Goal: Transaction & Acquisition: Book appointment/travel/reservation

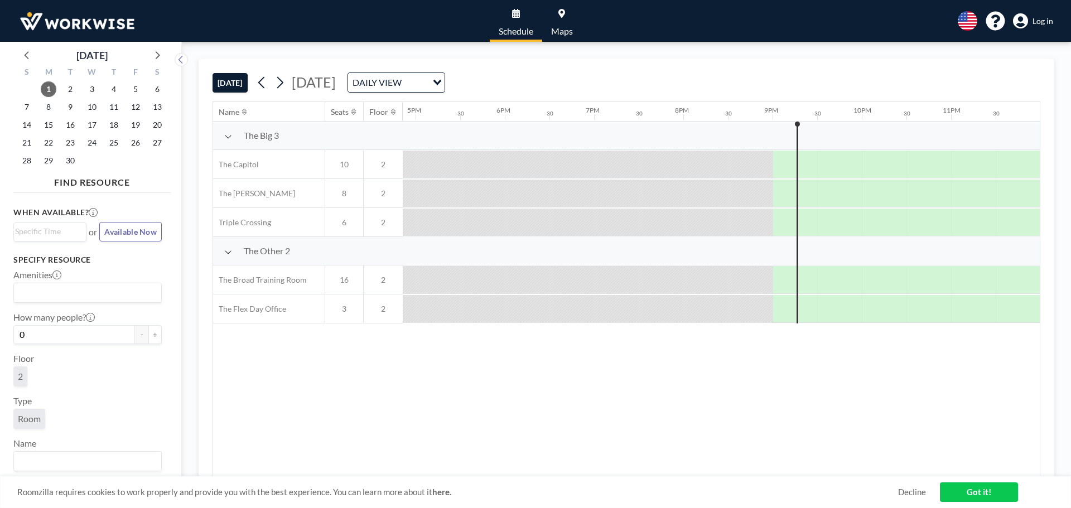
scroll to position [0, 1506]
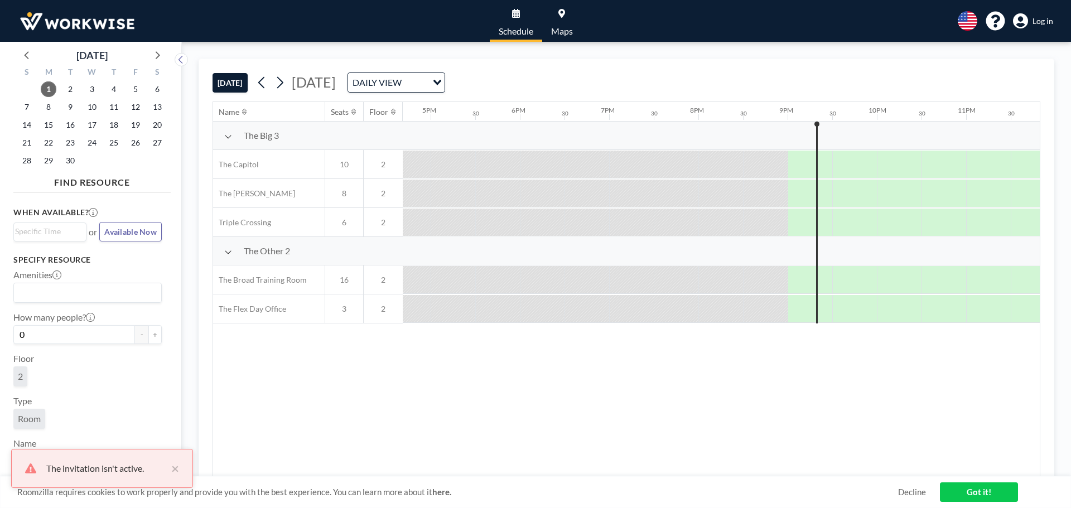
scroll to position [0, 1506]
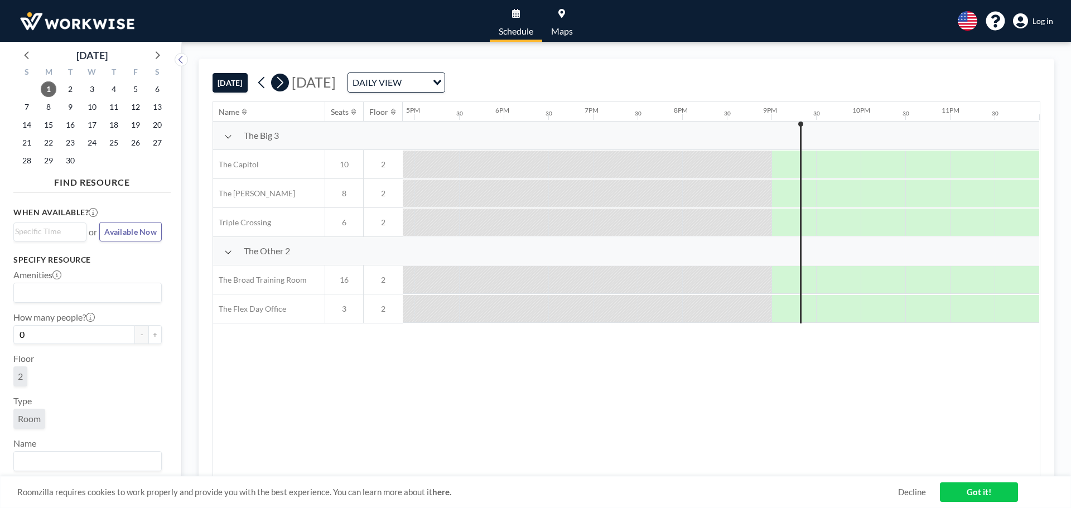
click at [285, 86] on icon at bounding box center [279, 82] width 11 height 17
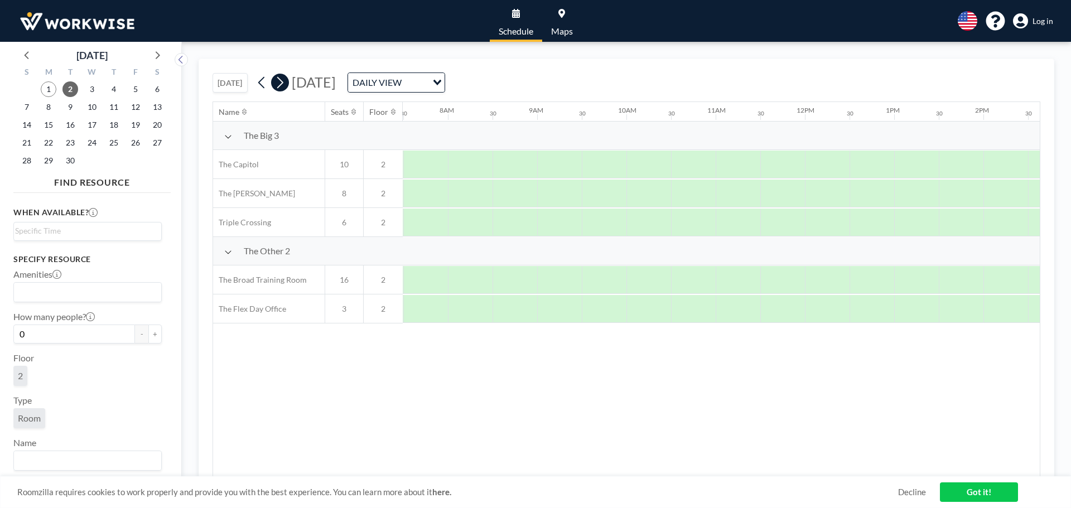
scroll to position [0, 669]
click at [288, 88] on button at bounding box center [280, 83] width 18 height 18
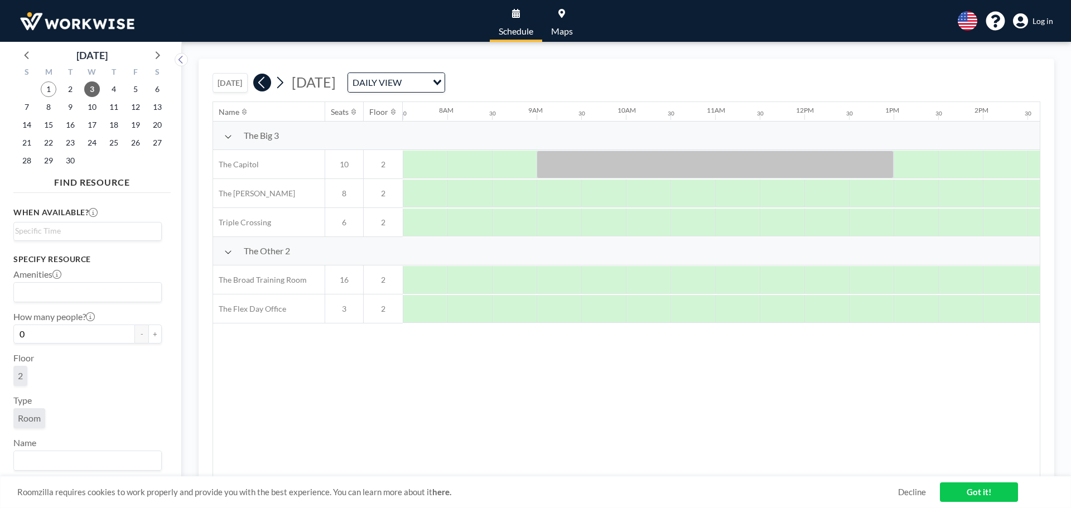
click at [264, 83] on icon at bounding box center [262, 82] width 11 height 17
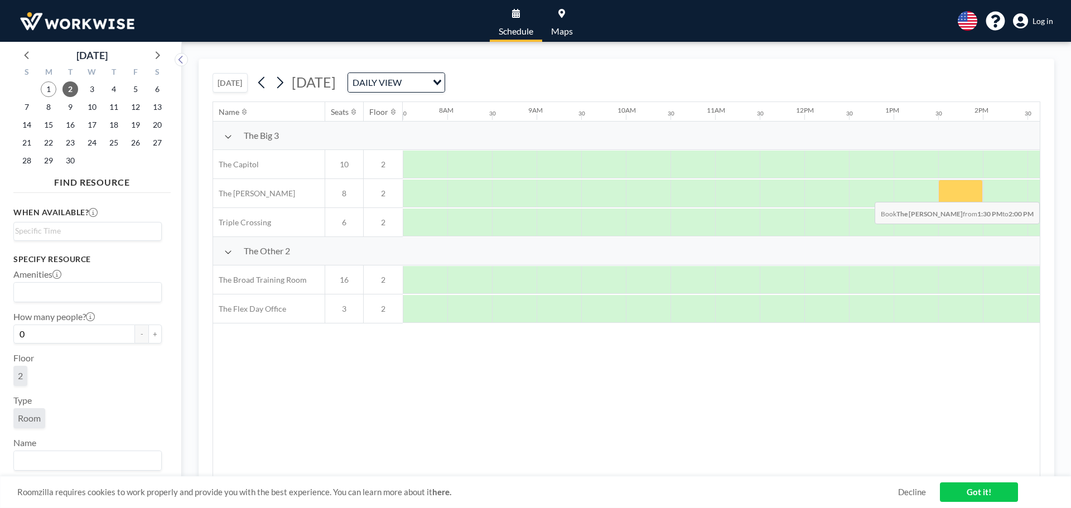
click at [951, 193] on div at bounding box center [960, 194] width 45 height 28
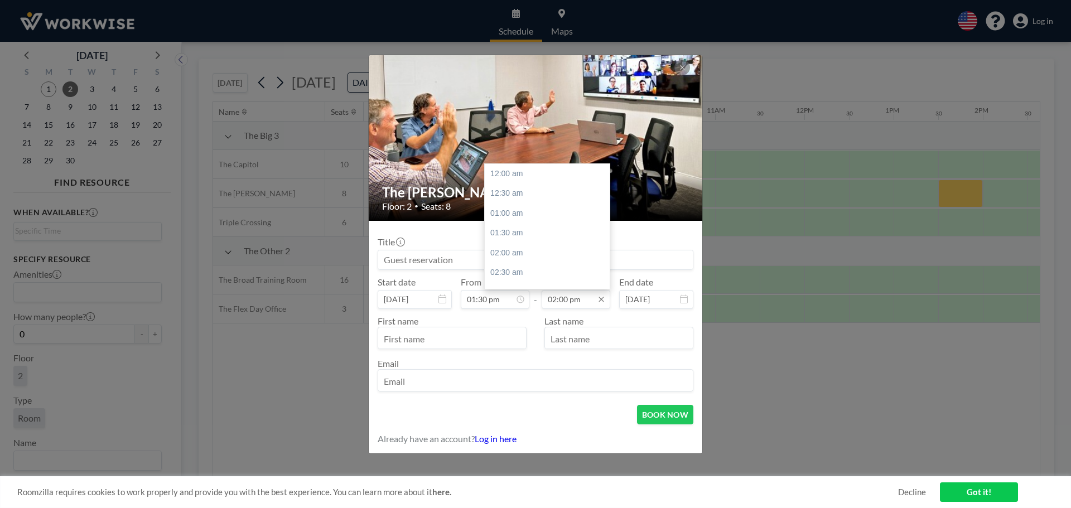
scroll to position [556, 0]
click at [579, 301] on input "02:00 pm" at bounding box center [575, 299] width 69 height 19
click at [515, 232] on div "03:30 pm" at bounding box center [550, 233] width 130 height 20
click at [504, 193] on div "04:00 pm" at bounding box center [550, 194] width 130 height 20
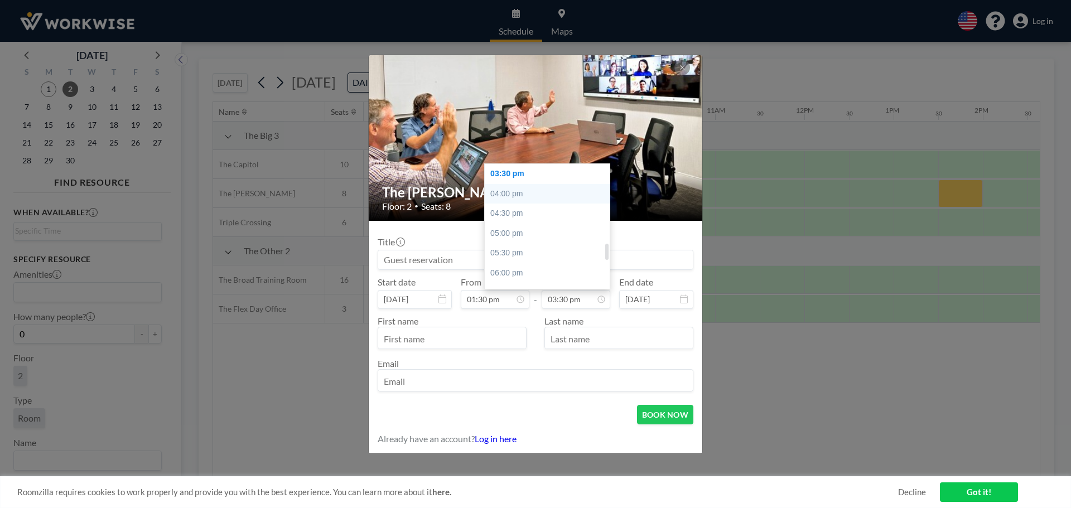
type input "04:00 pm"
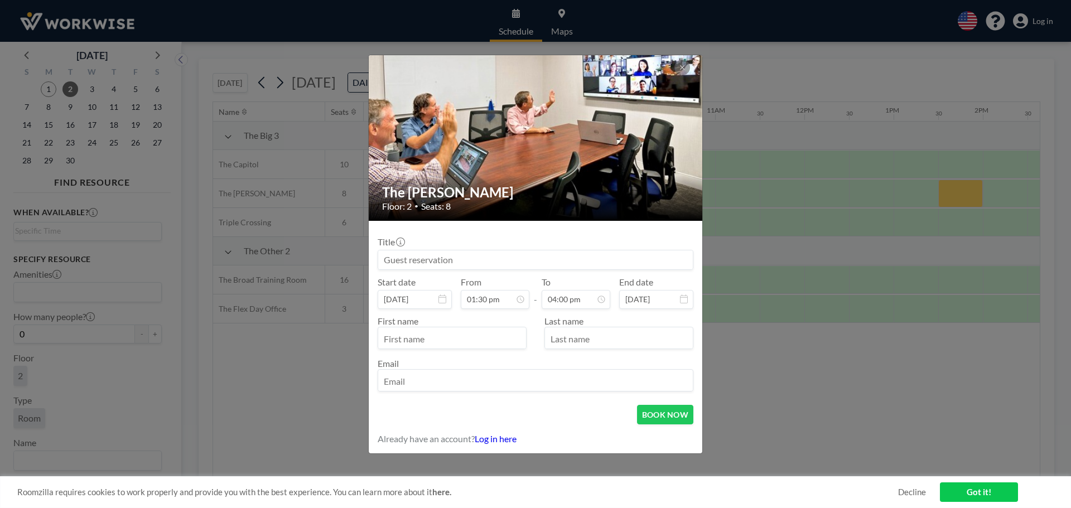
scroll to position [536, 0]
click at [489, 340] on input "text" at bounding box center [452, 339] width 148 height 19
type input "[PERSON_NAME]"
type input "Tacconi"
type input "[EMAIL_ADDRESS][DOMAIN_NAME]"
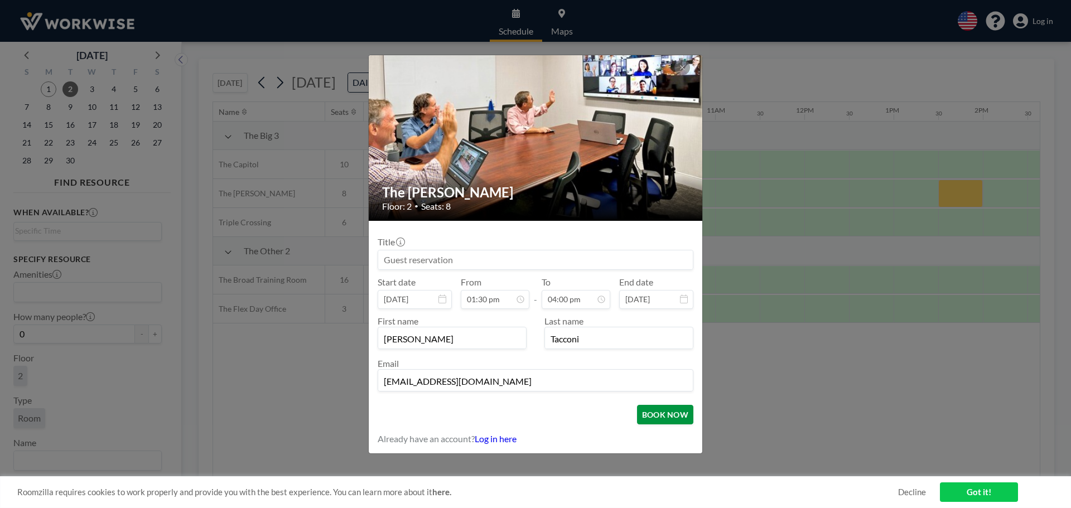
click at [660, 417] on button "BOOK NOW" at bounding box center [665, 415] width 56 height 20
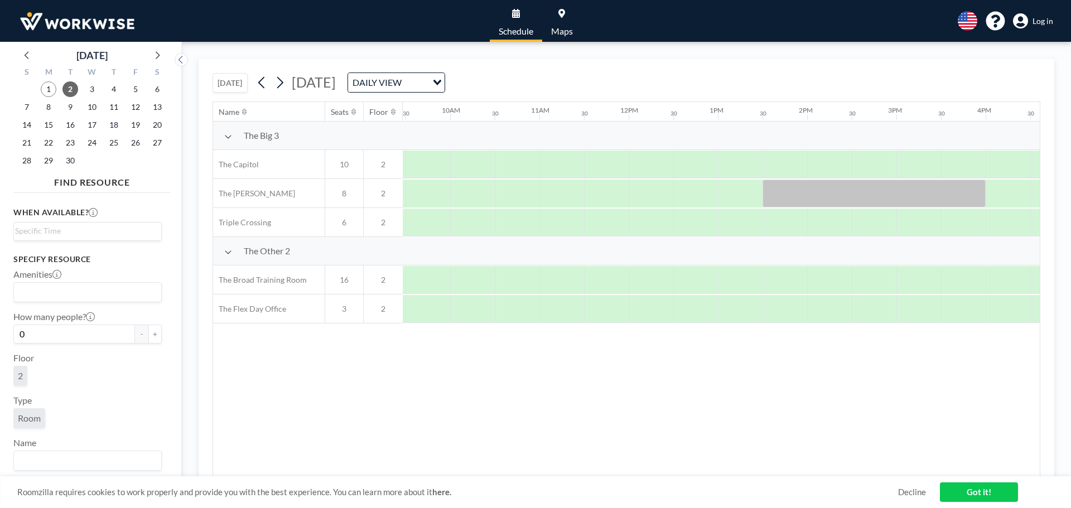
scroll to position [0, 875]
click at [985, 491] on link "Got it!" at bounding box center [979, 492] width 78 height 20
